Goal: Task Accomplishment & Management: Complete application form

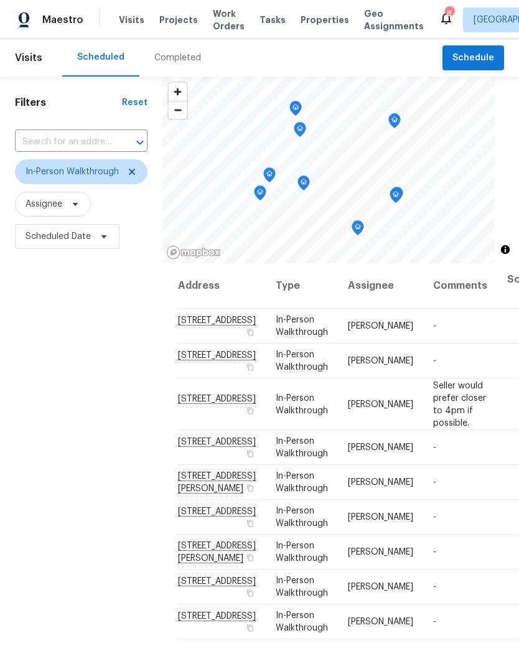
scroll to position [10, 0]
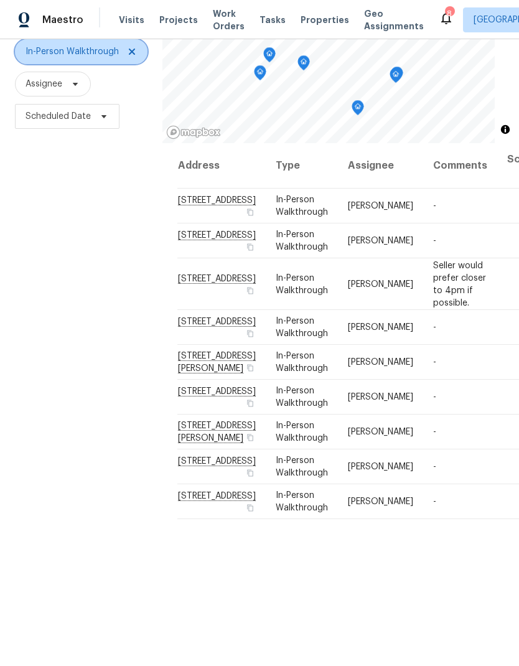
click at [136, 56] on icon at bounding box center [132, 52] width 10 height 10
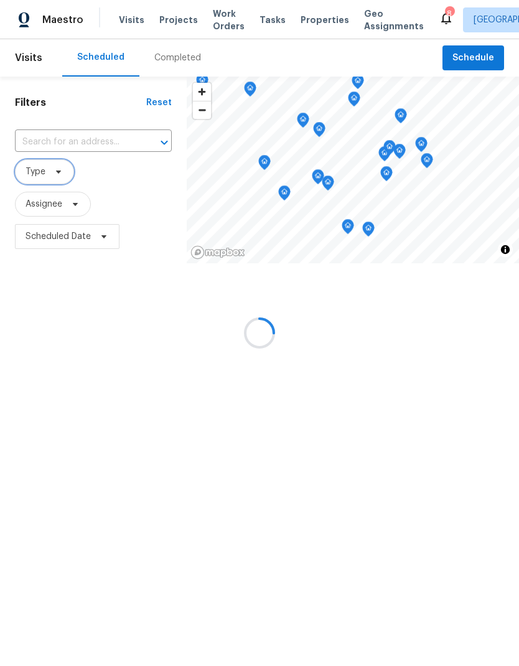
scroll to position [0, 0]
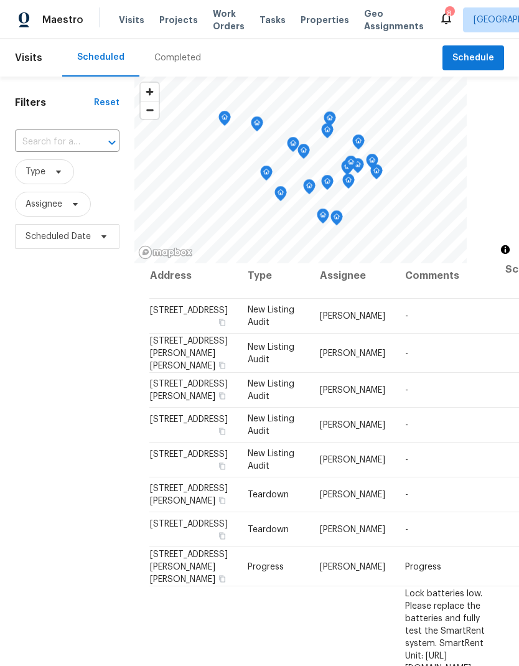
click at [129, 26] on span "Visits" at bounding box center [132, 20] width 26 height 12
click at [84, 134] on input "text" at bounding box center [50, 142] width 70 height 19
type input "13505"
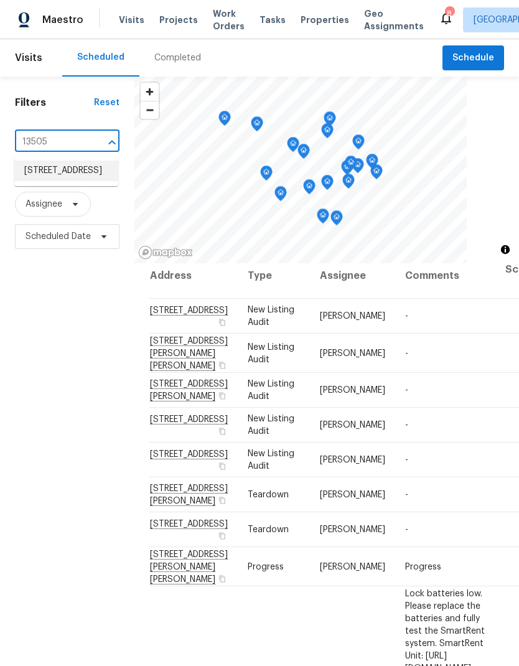
click at [68, 181] on li "[STREET_ADDRESS]" at bounding box center [66, 171] width 104 height 21
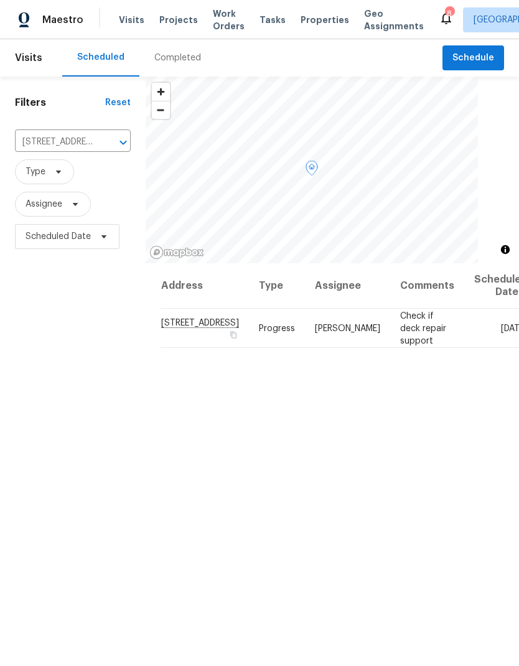
click at [0, 0] on icon at bounding box center [0, 0] width 0 height 0
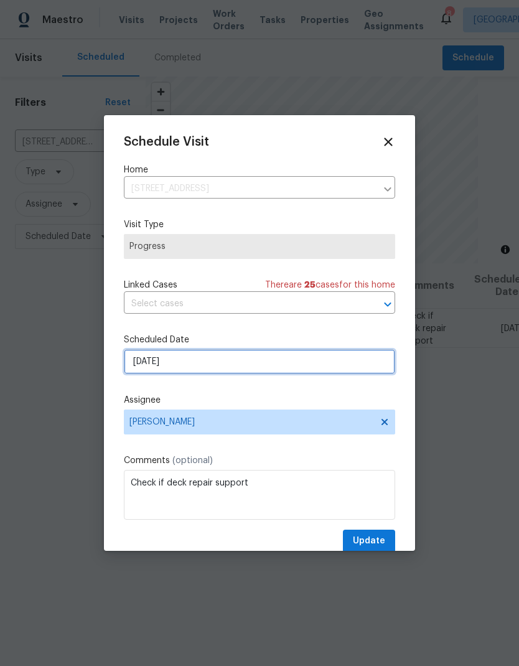
click at [235, 367] on input "[DATE]" at bounding box center [259, 361] width 271 height 25
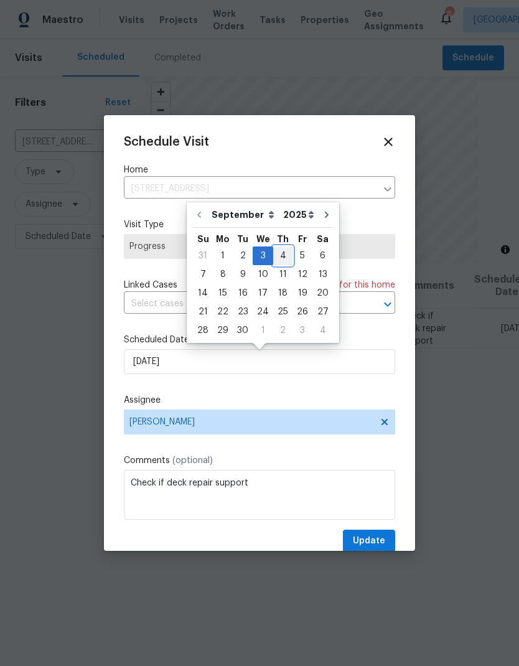
click at [273, 254] on div "4" at bounding box center [282, 255] width 19 height 17
type input "[DATE]"
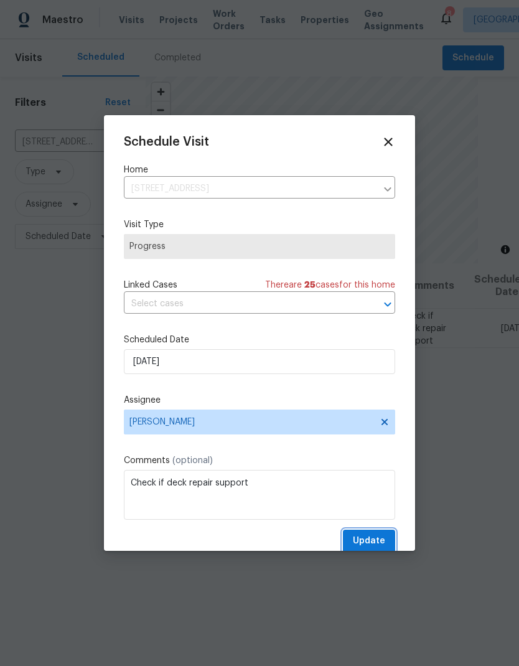
click at [375, 548] on span "Update" at bounding box center [369, 541] width 32 height 16
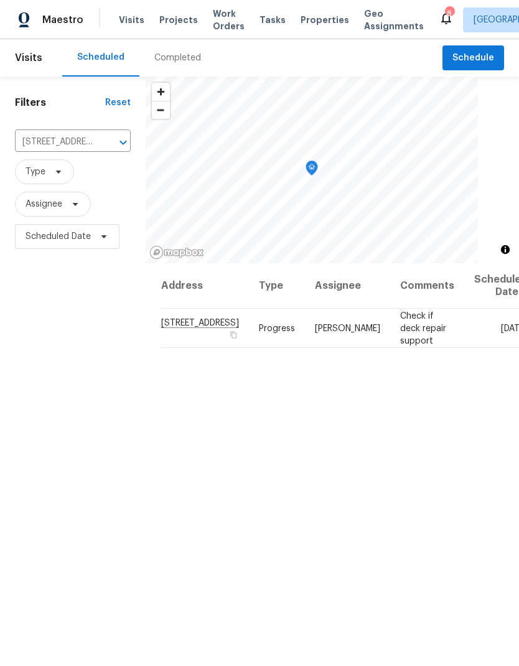
click at [103, 141] on icon "Clear" at bounding box center [106, 142] width 7 height 7
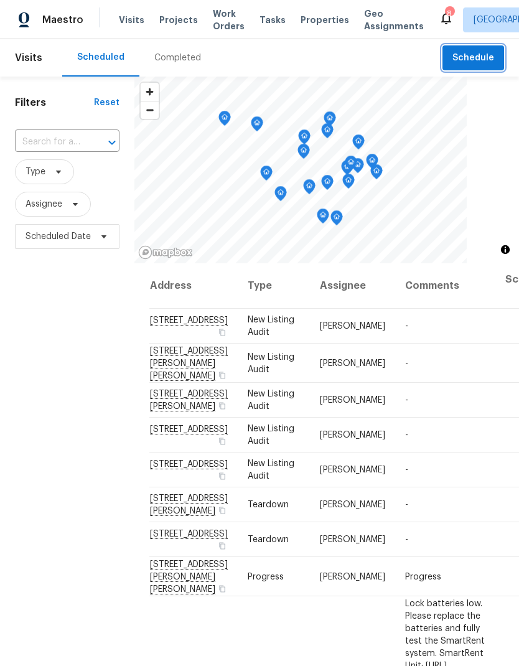
click at [471, 61] on span "Schedule" at bounding box center [473, 58] width 42 height 16
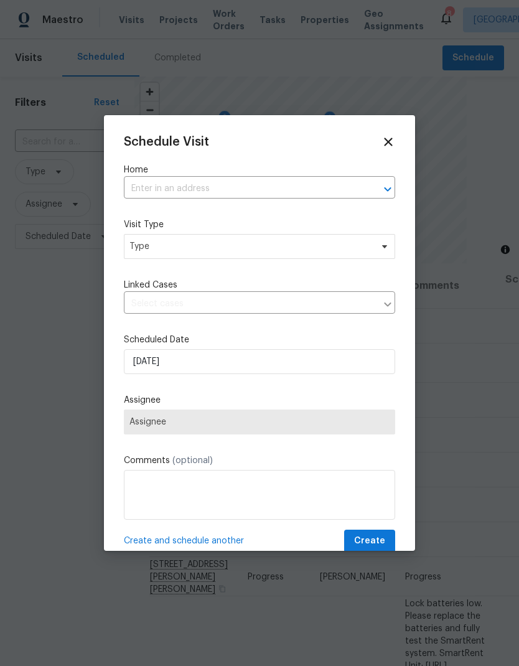
click at [208, 194] on input "text" at bounding box center [242, 188] width 236 height 19
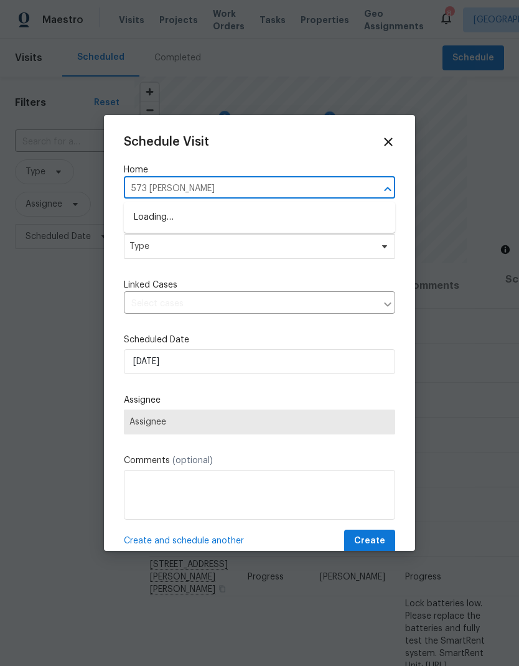
type input "573 kayla"
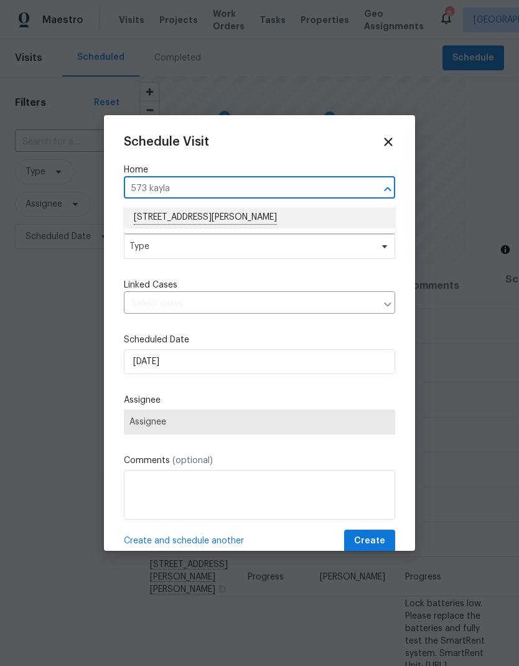
click at [228, 211] on li "[STREET_ADDRESS][PERSON_NAME]" at bounding box center [259, 217] width 271 height 21
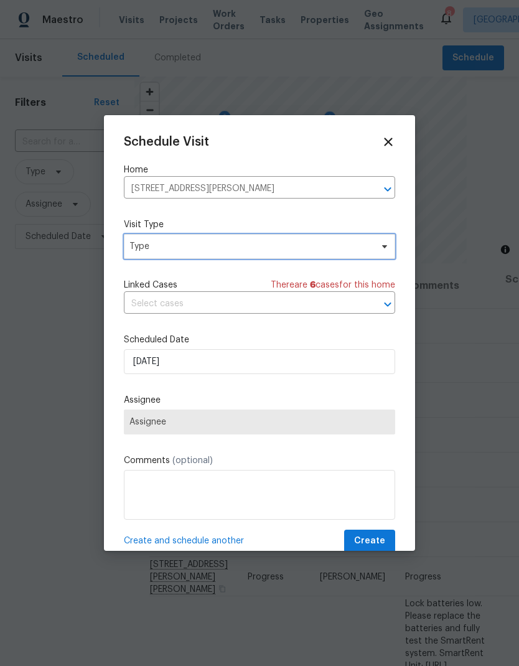
click at [232, 256] on span "Type" at bounding box center [259, 246] width 271 height 25
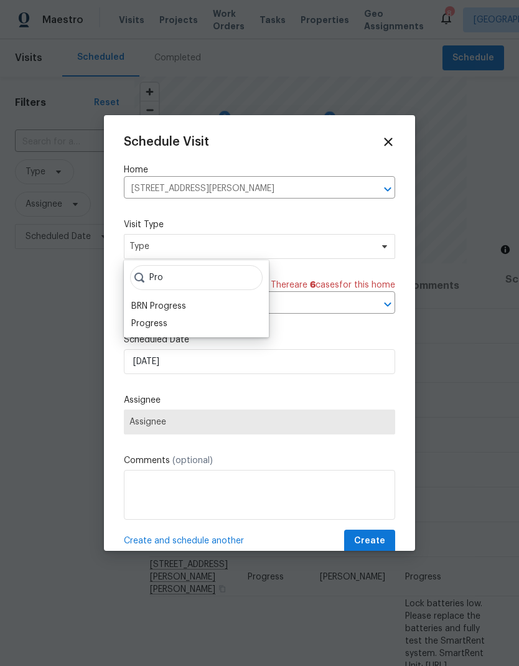
type input "Pro"
click at [150, 324] on div "Progress" at bounding box center [149, 323] width 36 height 12
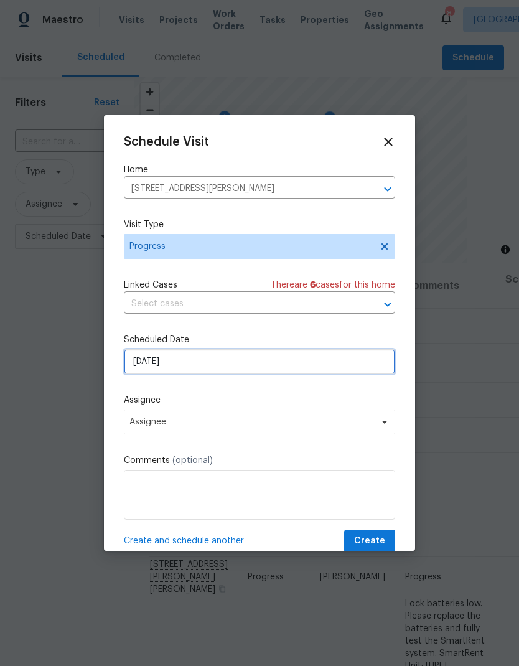
click at [222, 362] on input "[DATE]" at bounding box center [259, 361] width 271 height 25
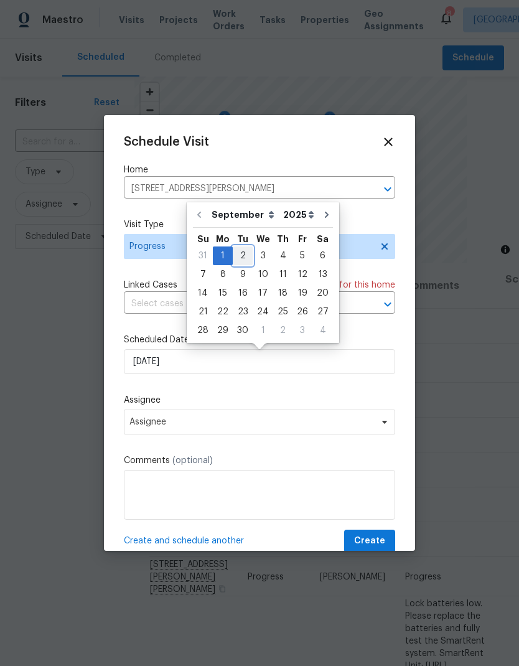
click at [242, 258] on div "2" at bounding box center [243, 255] width 20 height 17
type input "[DATE]"
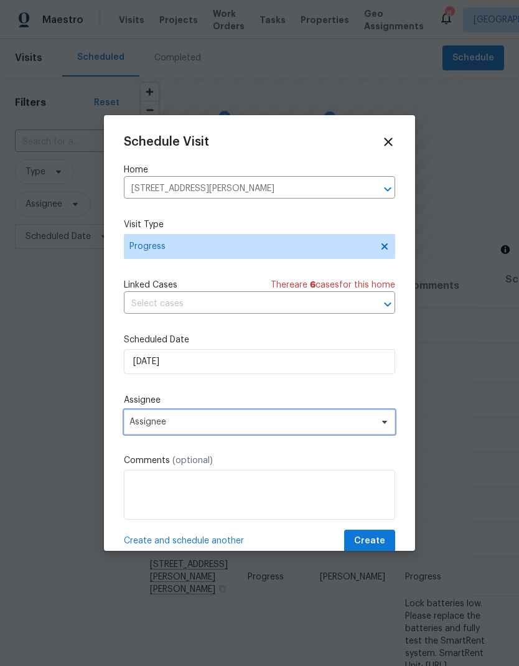
click at [223, 427] on span "Assignee" at bounding box center [251, 422] width 244 height 10
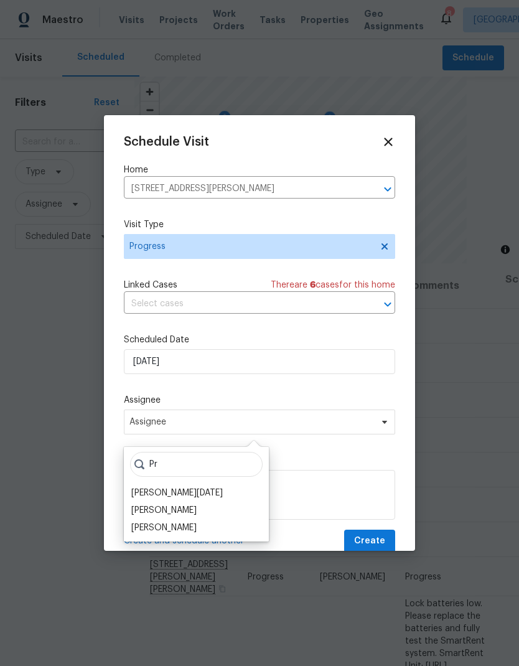
type input "P"
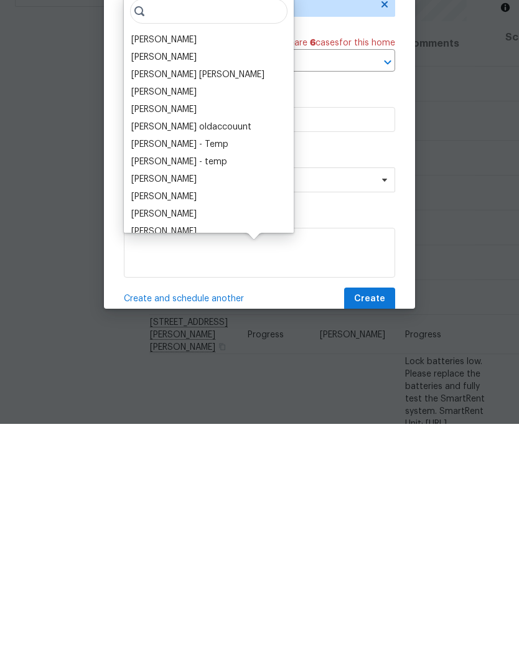
click at [172, 276] on div "[PERSON_NAME]" at bounding box center [163, 282] width 65 height 12
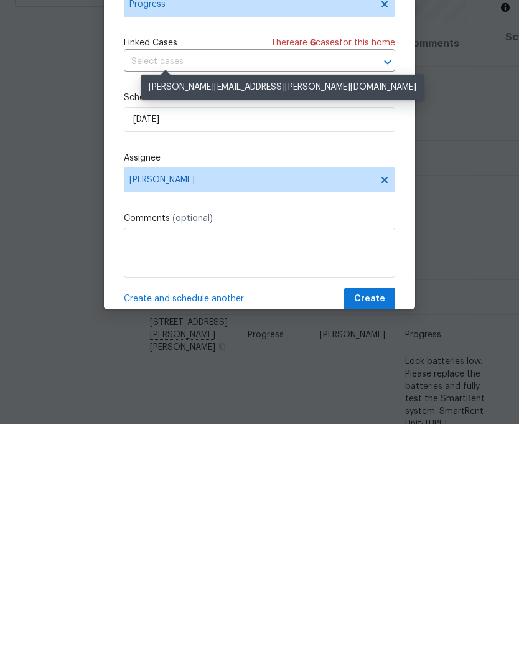
scroll to position [50, 0]
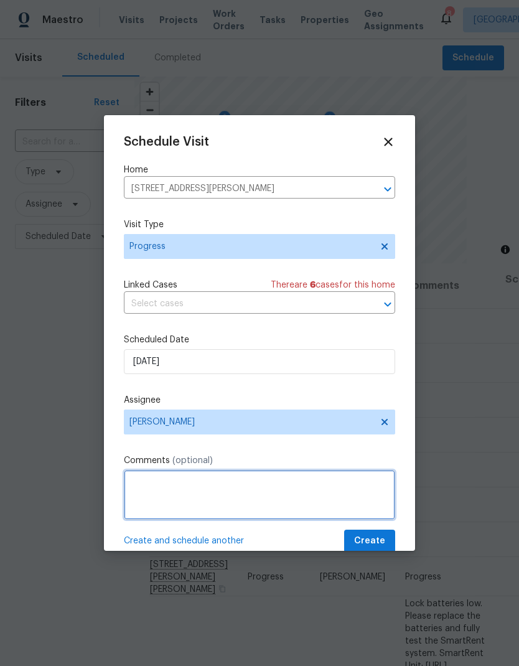
click at [265, 491] on textarea at bounding box center [259, 495] width 271 height 50
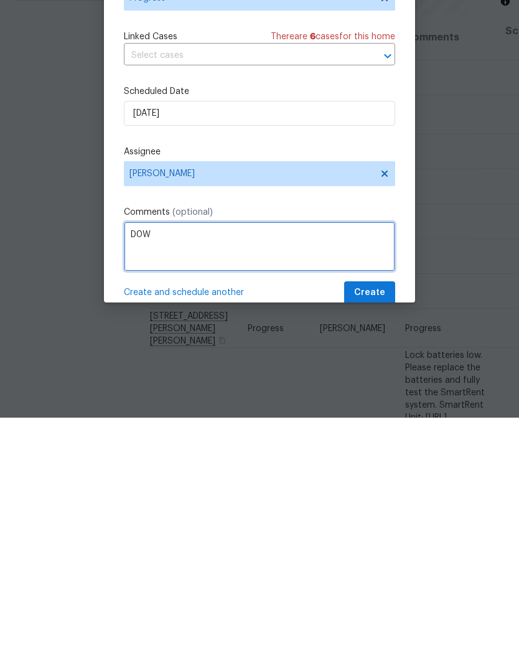
type textarea "D0W"
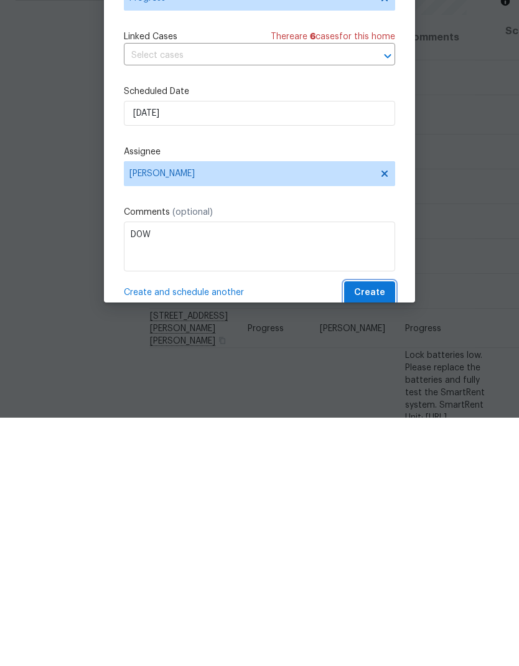
click at [381, 533] on span "Create" at bounding box center [369, 541] width 31 height 16
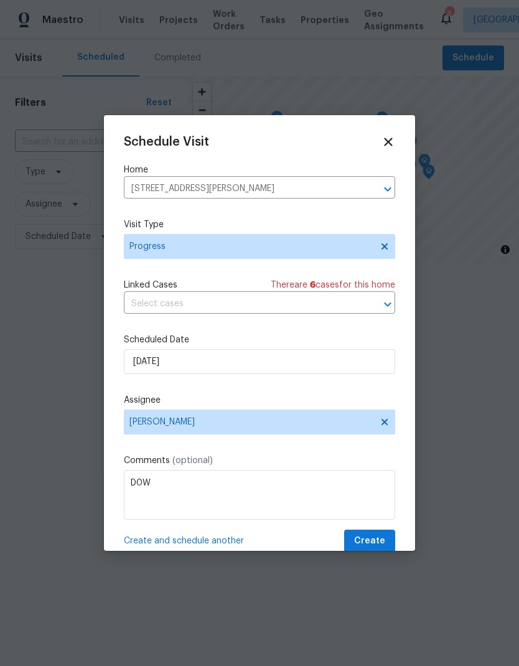
scroll to position [0, 0]
